Goal: Task Accomplishment & Management: Complete application form

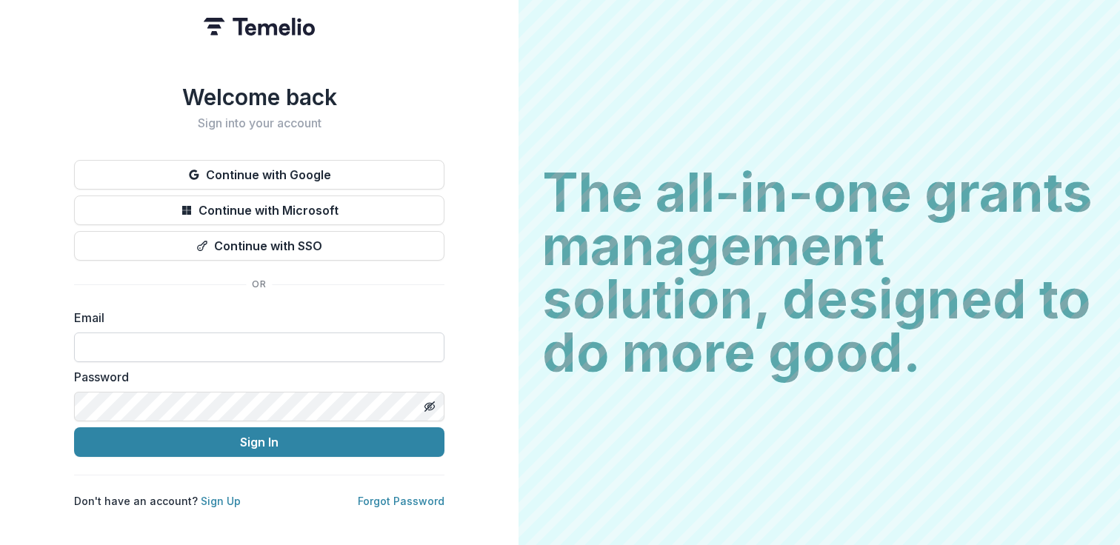
click at [248, 333] on input at bounding box center [259, 348] width 370 height 30
type input "**********"
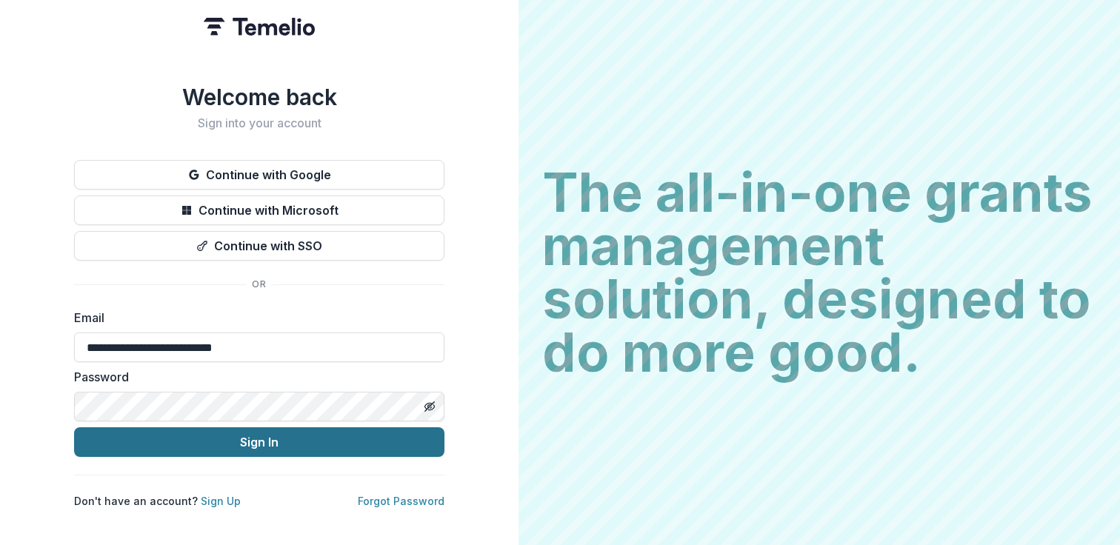
click at [301, 438] on button "Sign In" at bounding box center [259, 443] width 370 height 30
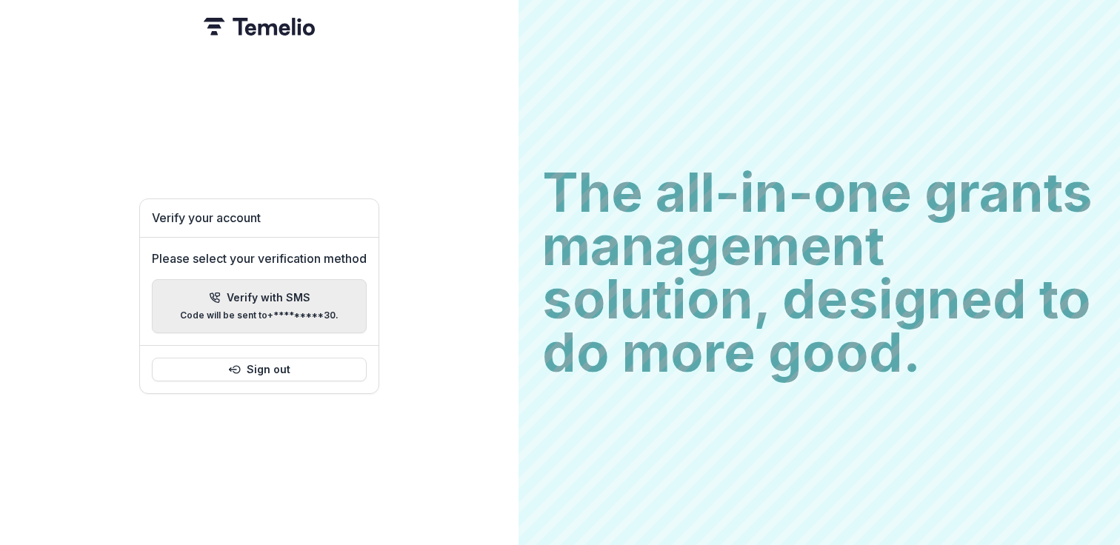
click at [269, 311] on p "Code will be sent to +*********30 ." at bounding box center [259, 315] width 159 height 10
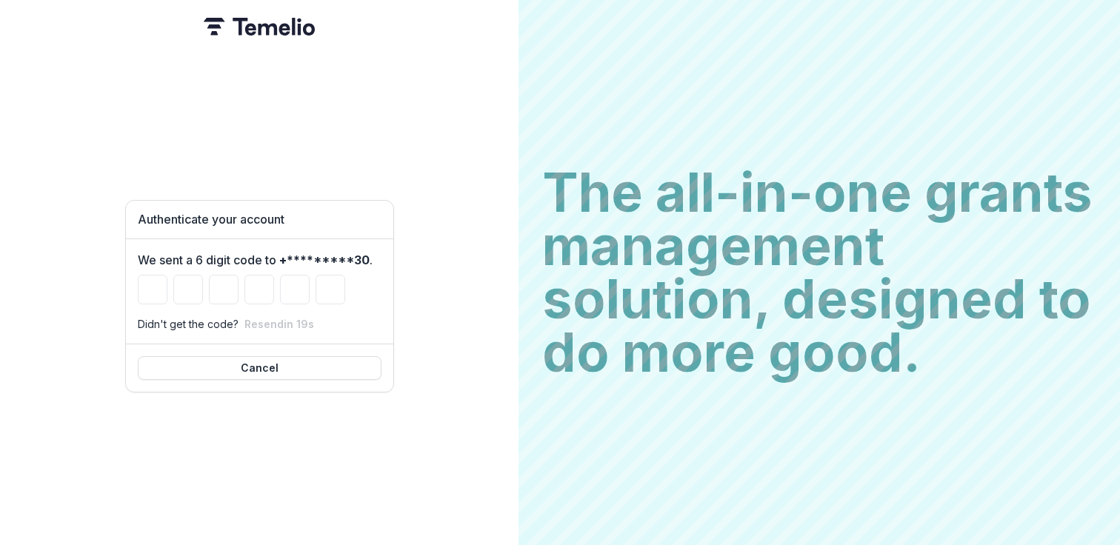
type input "*"
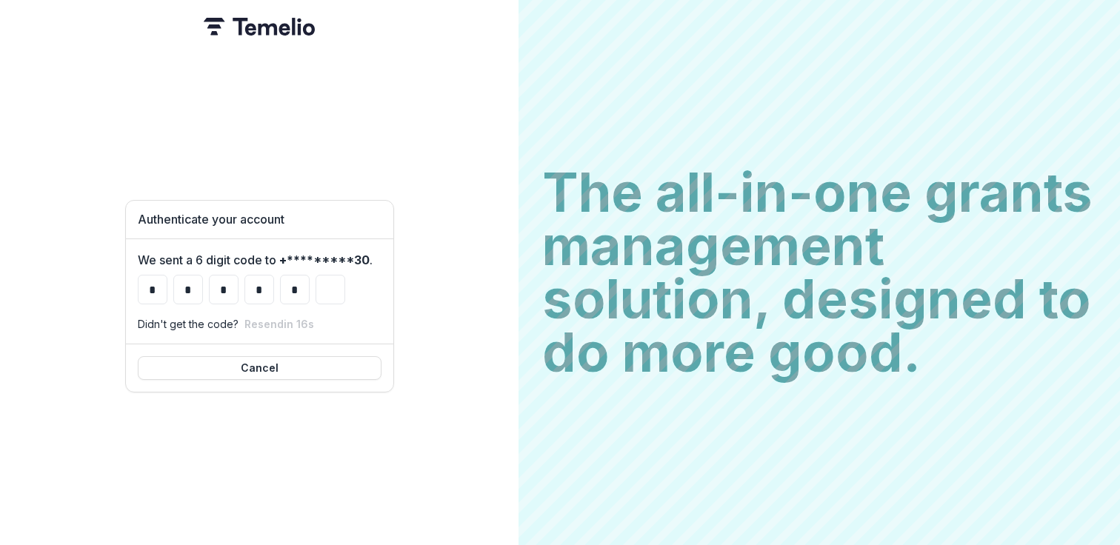
type input "*"
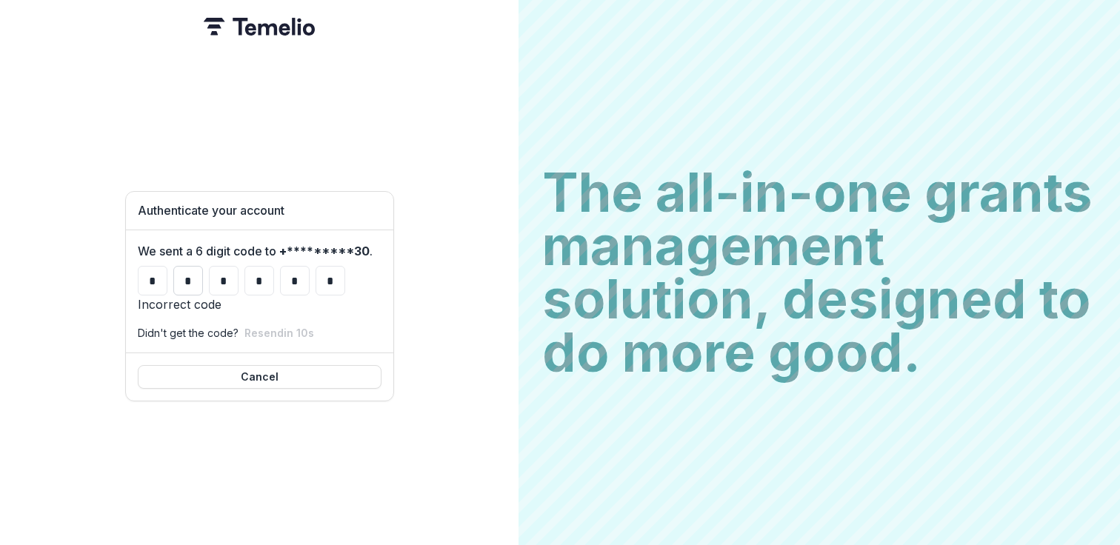
click at [195, 266] on input "*" at bounding box center [188, 281] width 30 height 30
type input "*"
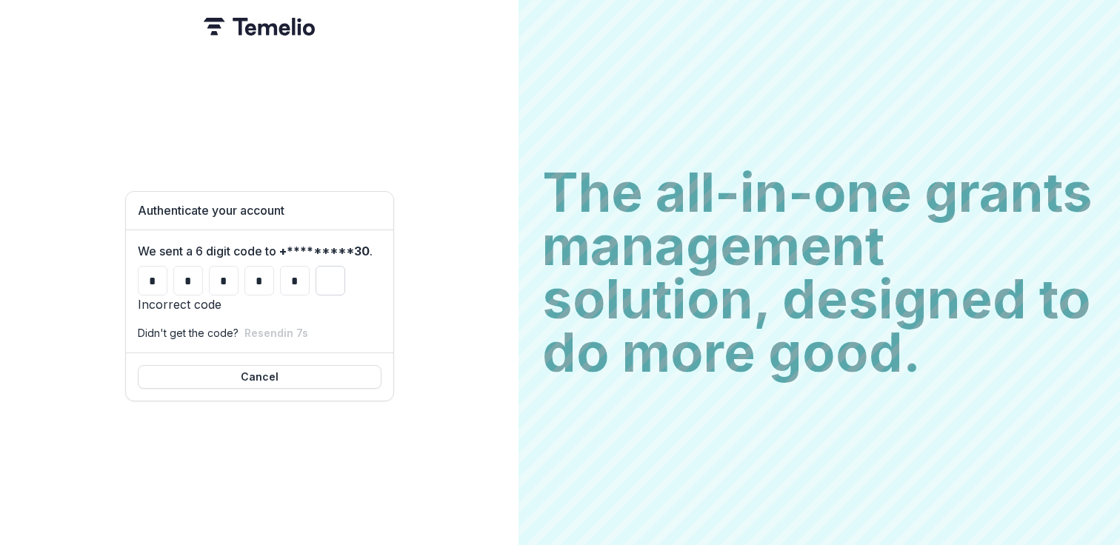
type input "*"
click at [316, 266] on input "Please enter your pin code" at bounding box center [331, 281] width 30 height 30
type input "*"
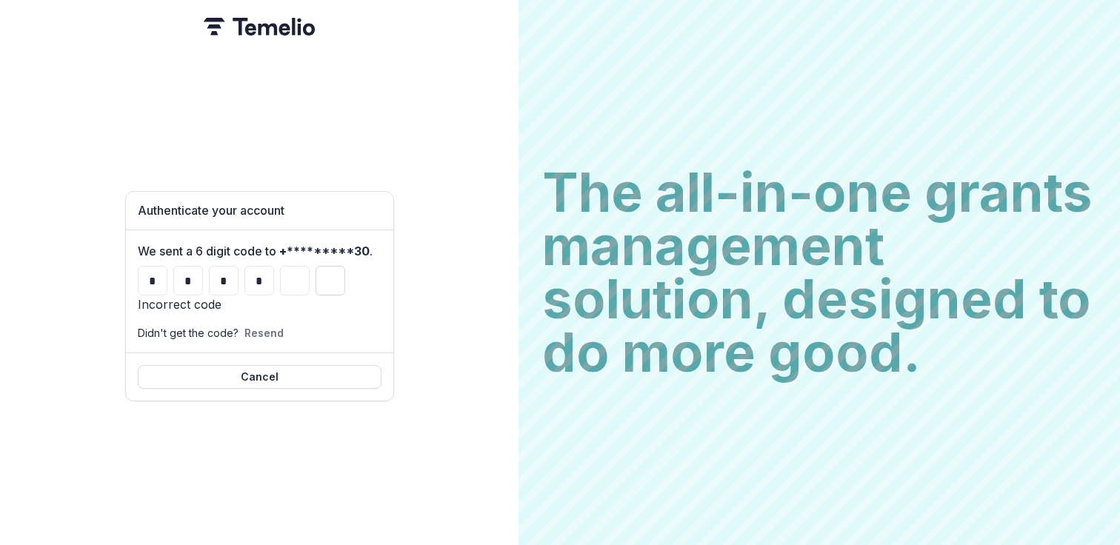
type input "*"
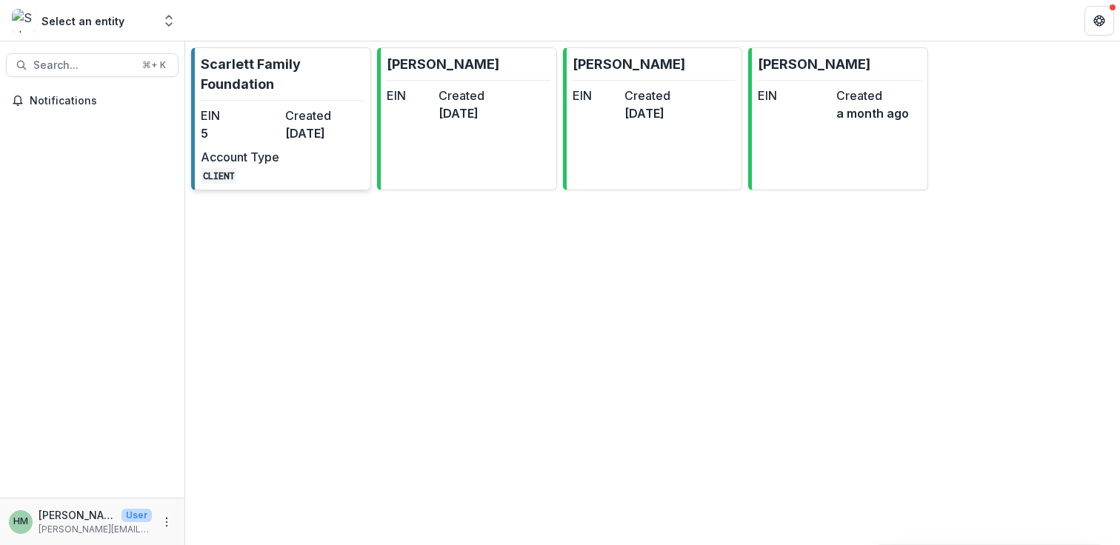
click at [300, 139] on dd "[DATE]" at bounding box center [324, 133] width 79 height 18
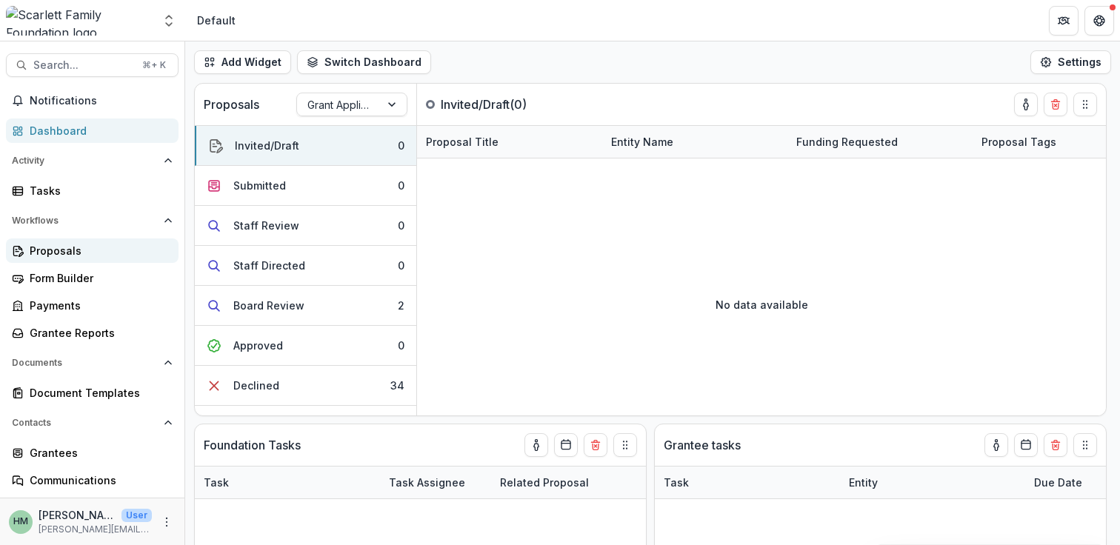
click at [56, 251] on div "Proposals" at bounding box center [98, 251] width 137 height 16
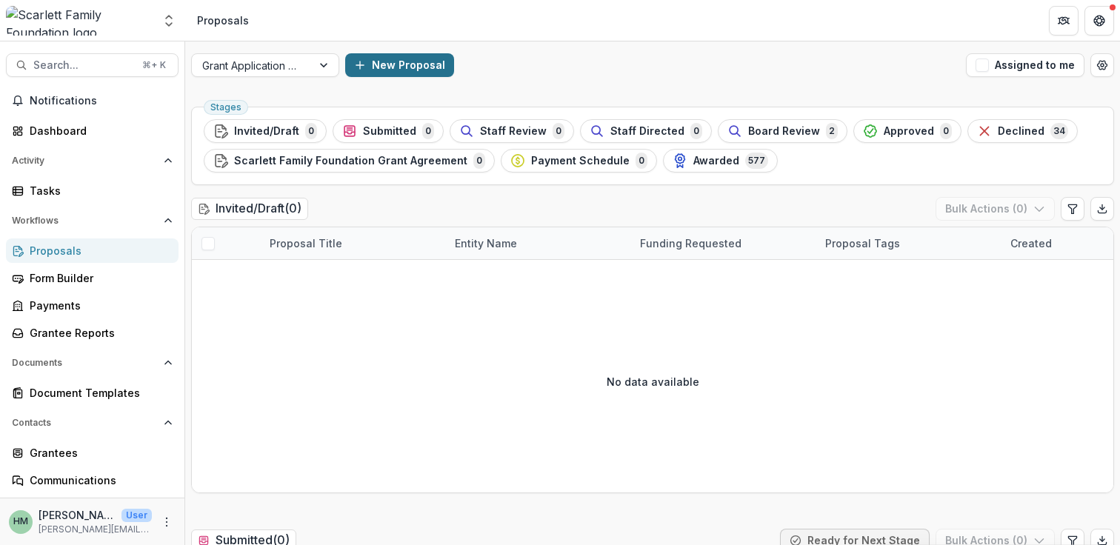
click at [391, 62] on button "New Proposal" at bounding box center [399, 65] width 109 height 24
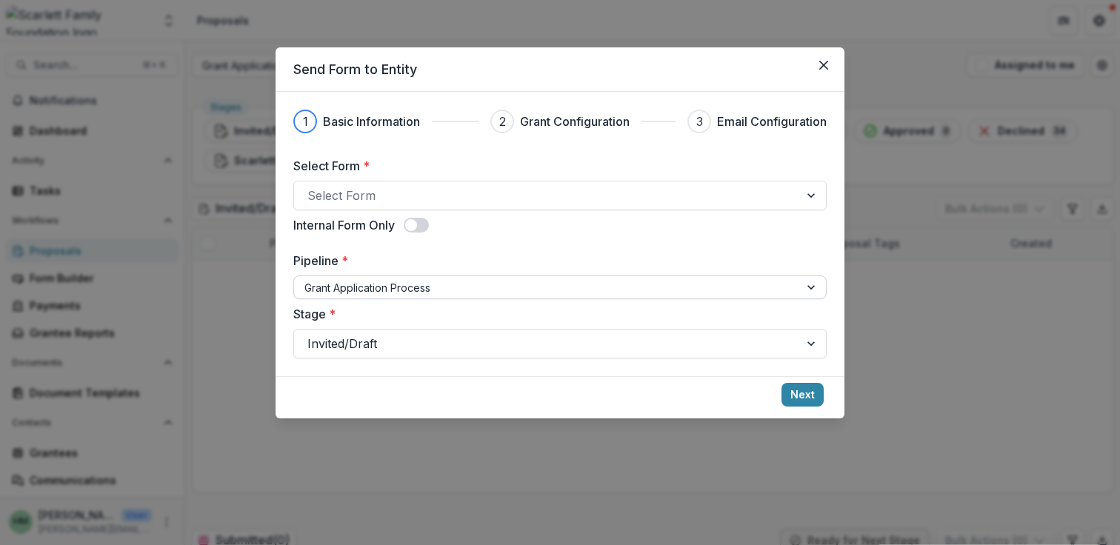
click at [442, 288] on div at bounding box center [547, 288] width 485 height 19
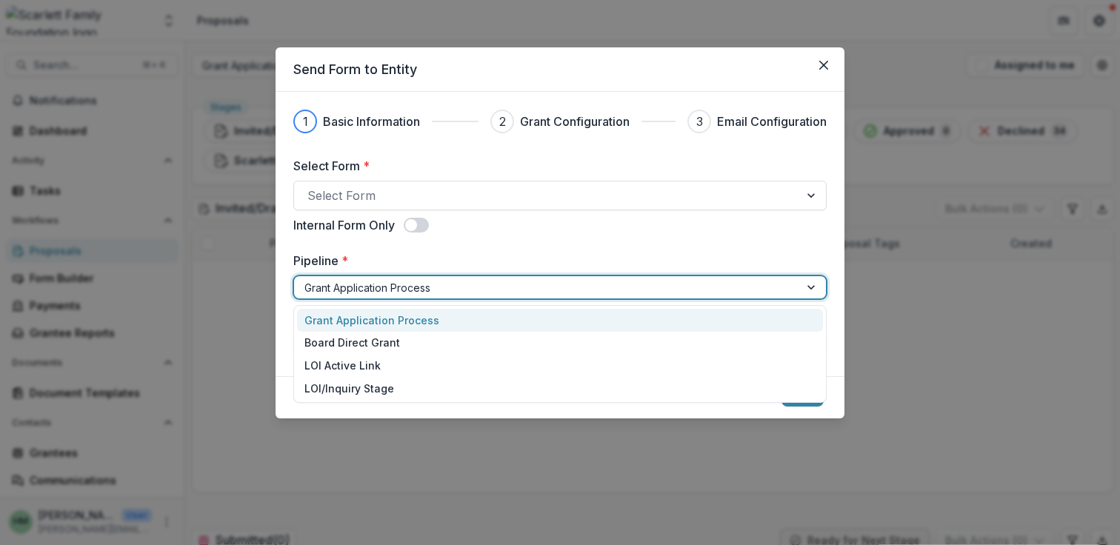
click at [414, 316] on div "Grant Application Process" at bounding box center [560, 320] width 526 height 23
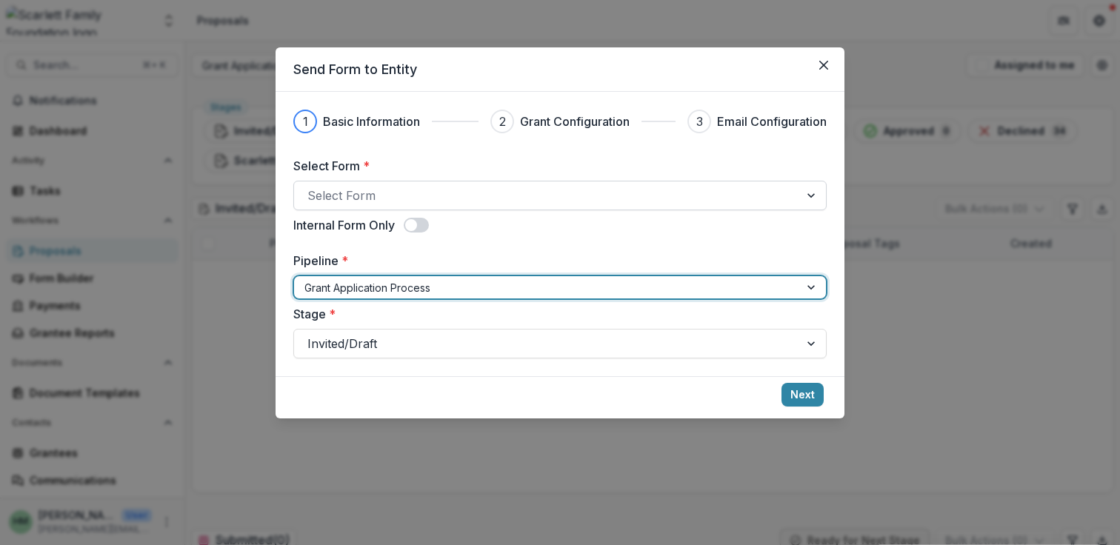
click at [389, 193] on div at bounding box center [546, 195] width 479 height 21
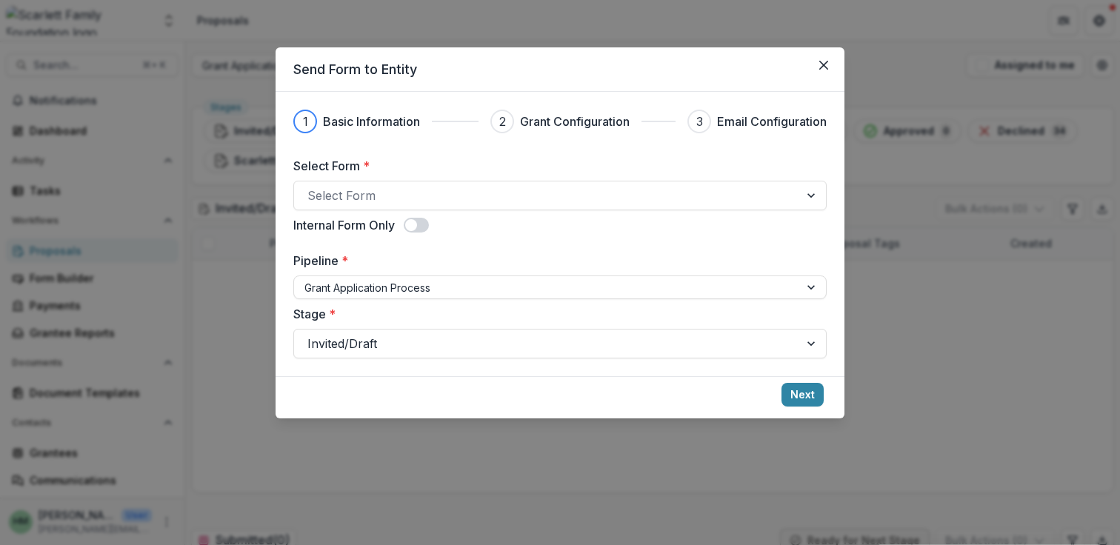
click at [439, 147] on div "1 Basic Information 2 Grant Configuration 3 Email Configuration Select Form * S…" at bounding box center [559, 234] width 533 height 249
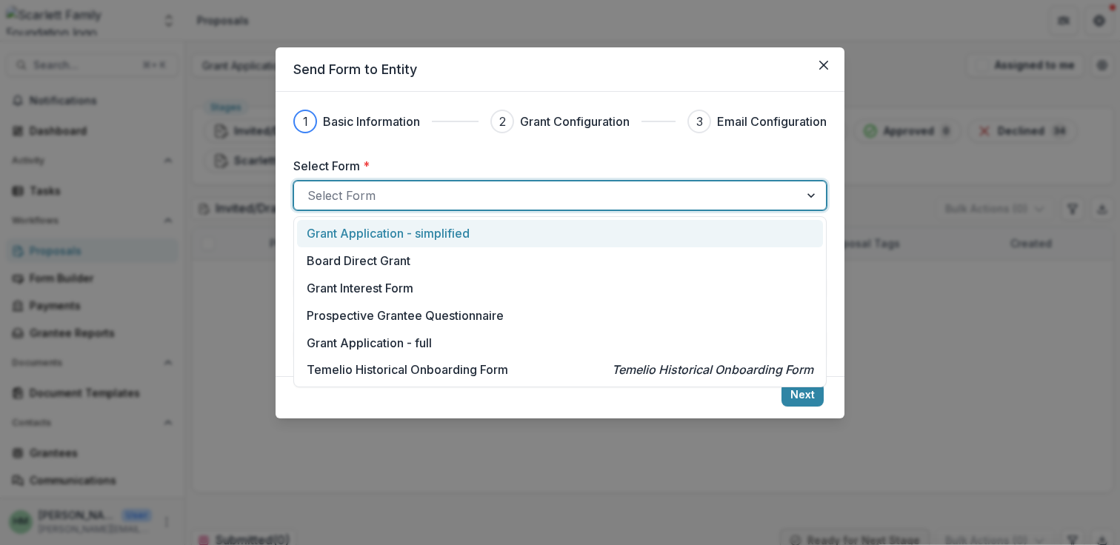
click at [381, 184] on div "Select Form" at bounding box center [546, 196] width 505 height 24
click at [383, 230] on p "Grant Application - simplified" at bounding box center [388, 234] width 163 height 18
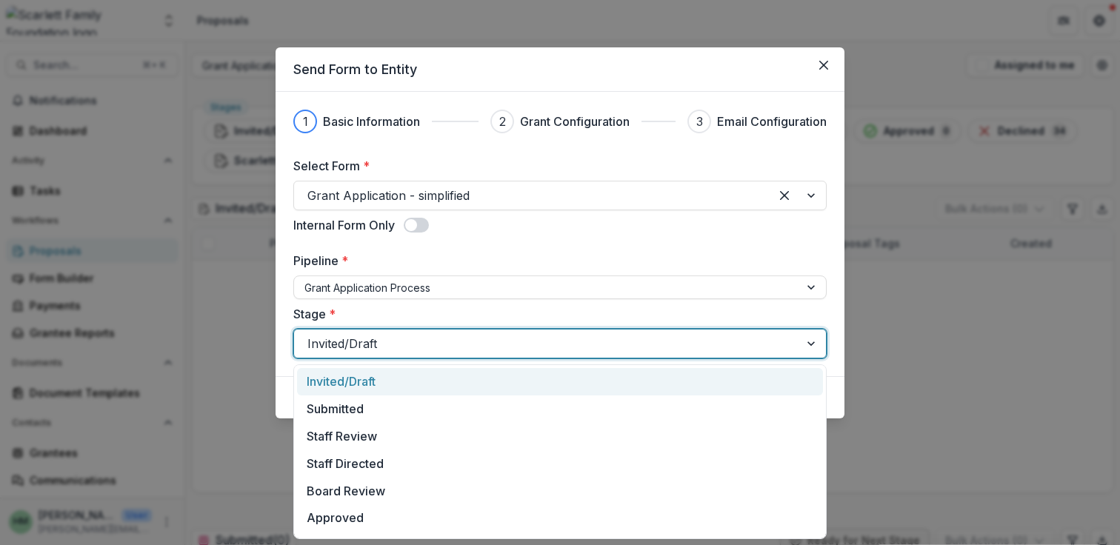
click at [414, 348] on div at bounding box center [546, 343] width 479 height 21
click at [417, 305] on label "Stage *" at bounding box center [555, 314] width 525 height 18
click at [311, 335] on input "Stage *" at bounding box center [309, 344] width 4 height 18
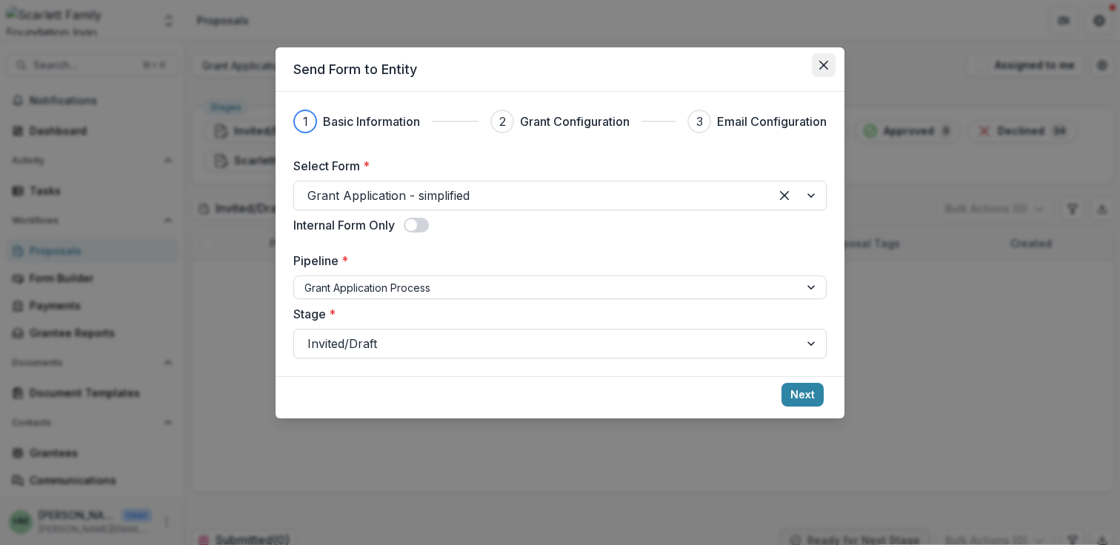
click at [824, 66] on icon "Close" at bounding box center [823, 65] width 9 height 9
